Goal: Navigation & Orientation: Understand site structure

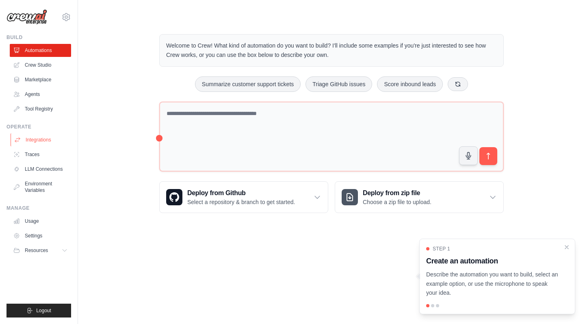
click at [41, 139] on link "Integrations" at bounding box center [41, 139] width 61 height 13
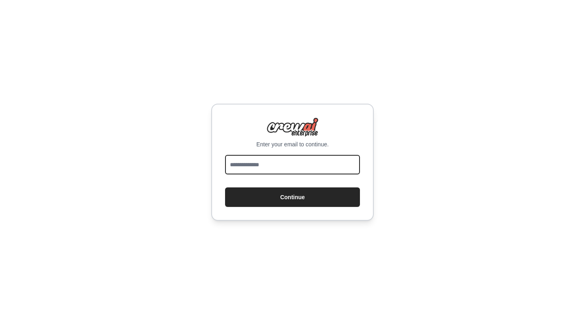
type input "**********"
click at [292, 197] on button "Continue" at bounding box center [292, 196] width 135 height 19
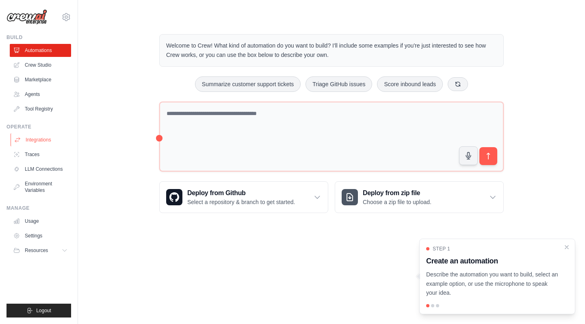
click at [46, 141] on link "Integrations" at bounding box center [41, 139] width 61 height 13
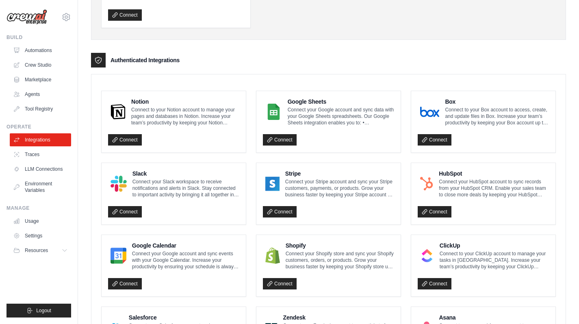
scroll to position [156, 0]
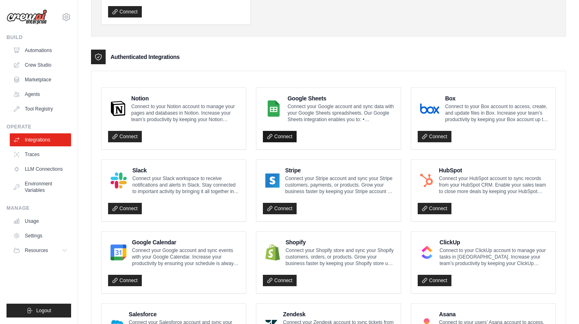
click at [275, 137] on link "Connect" at bounding box center [280, 136] width 34 height 11
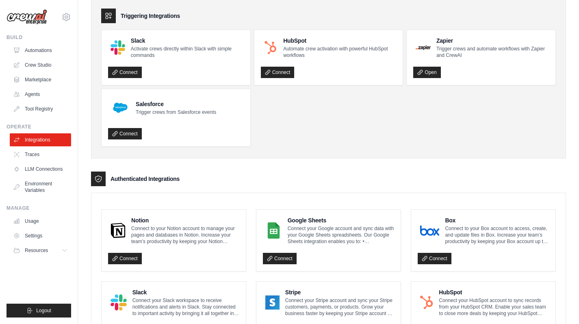
scroll to position [31, 0]
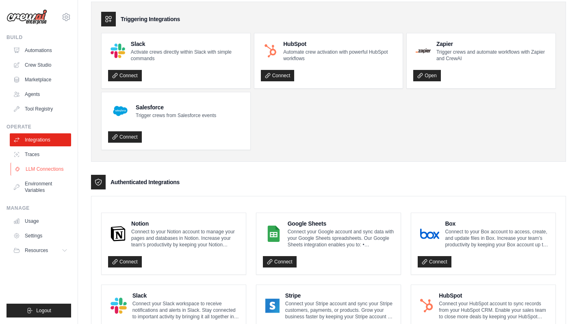
click at [40, 167] on link "LLM Connections" at bounding box center [41, 168] width 61 height 13
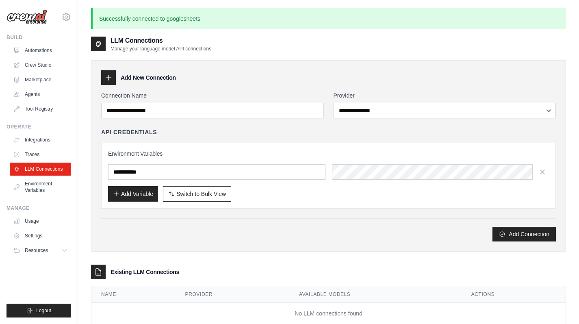
click at [184, 246] on div "**********" at bounding box center [328, 155] width 475 height 191
click at [40, 80] on link "Marketplace" at bounding box center [41, 79] width 61 height 13
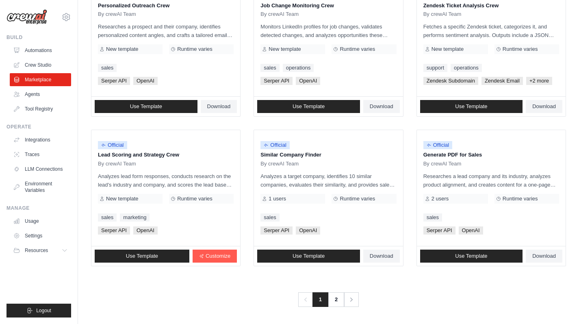
scroll to position [428, 0]
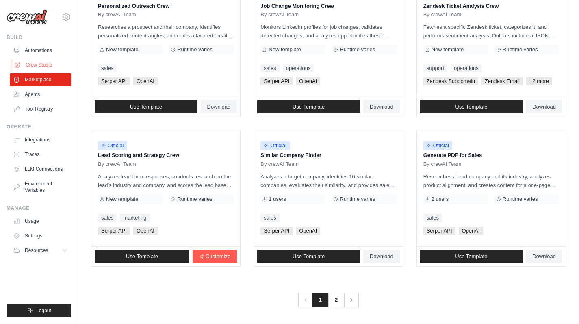
click at [50, 63] on link "Crew Studio" at bounding box center [41, 64] width 61 height 13
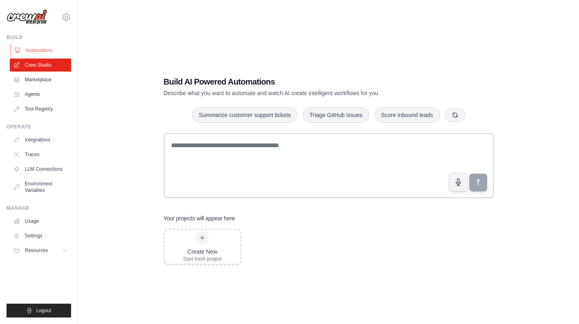
click at [47, 48] on link "Automations" at bounding box center [41, 50] width 61 height 13
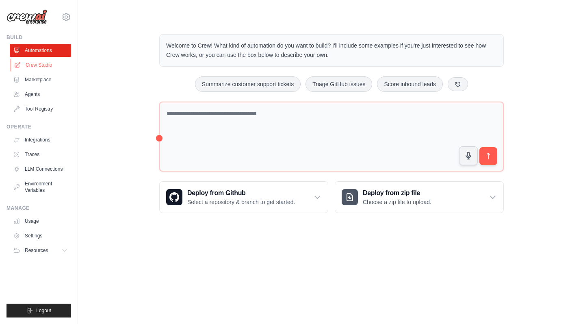
click at [46, 69] on link "Crew Studio" at bounding box center [41, 64] width 61 height 13
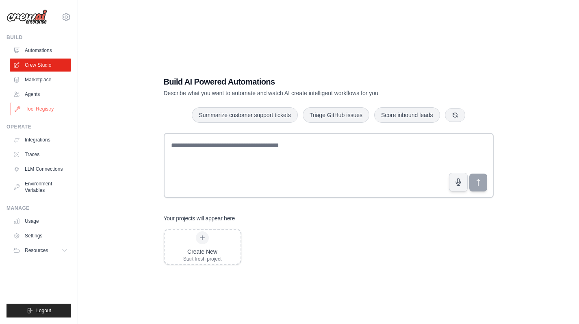
click at [41, 108] on link "Tool Registry" at bounding box center [41, 108] width 61 height 13
